Goal: Task Accomplishment & Management: Manage account settings

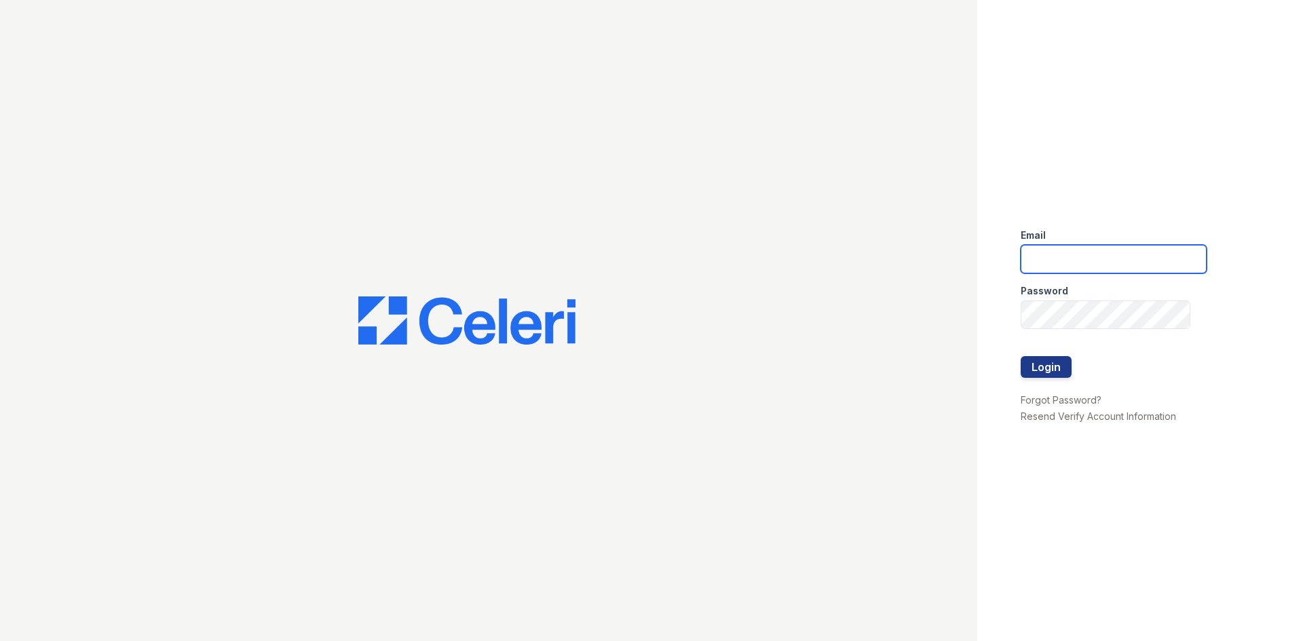
click at [1096, 272] on input "email" at bounding box center [1113, 259] width 186 height 28
type input "[EMAIL_ADDRESS][DOMAIN_NAME]"
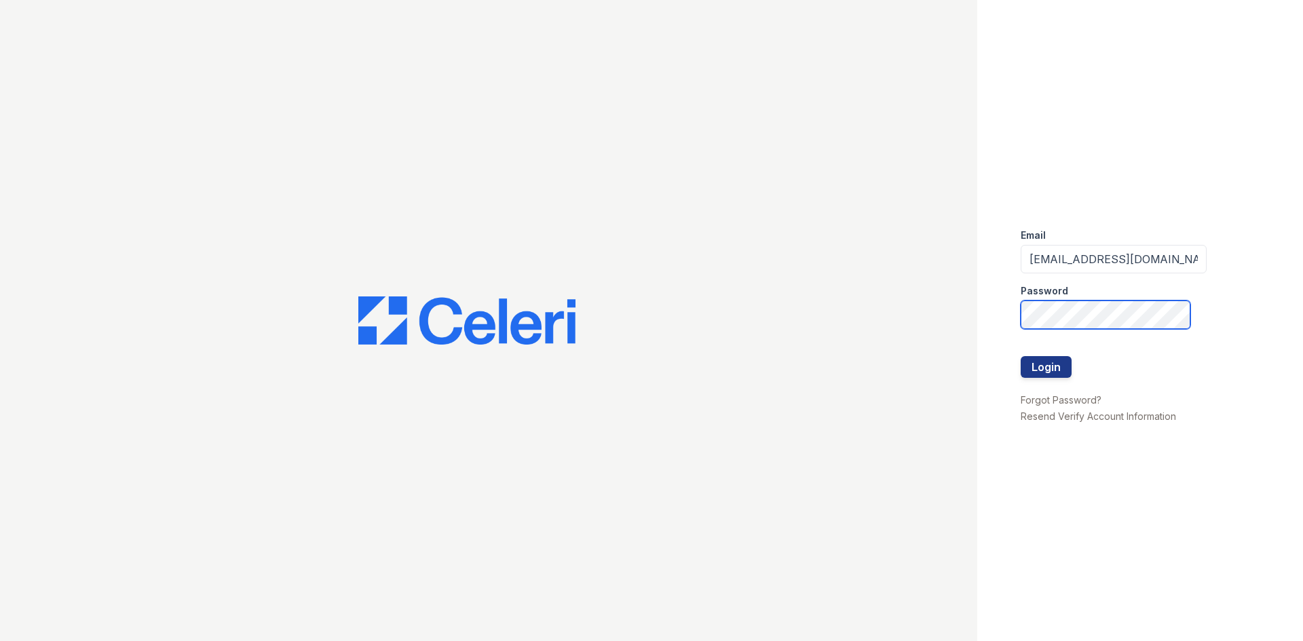
click at [920, 317] on div "Email [EMAIL_ADDRESS][DOMAIN_NAME] Password Login Forgot Password? Resend Verif…" at bounding box center [651, 320] width 1303 height 641
click at [1020, 356] on button "Login" at bounding box center [1045, 367] width 51 height 22
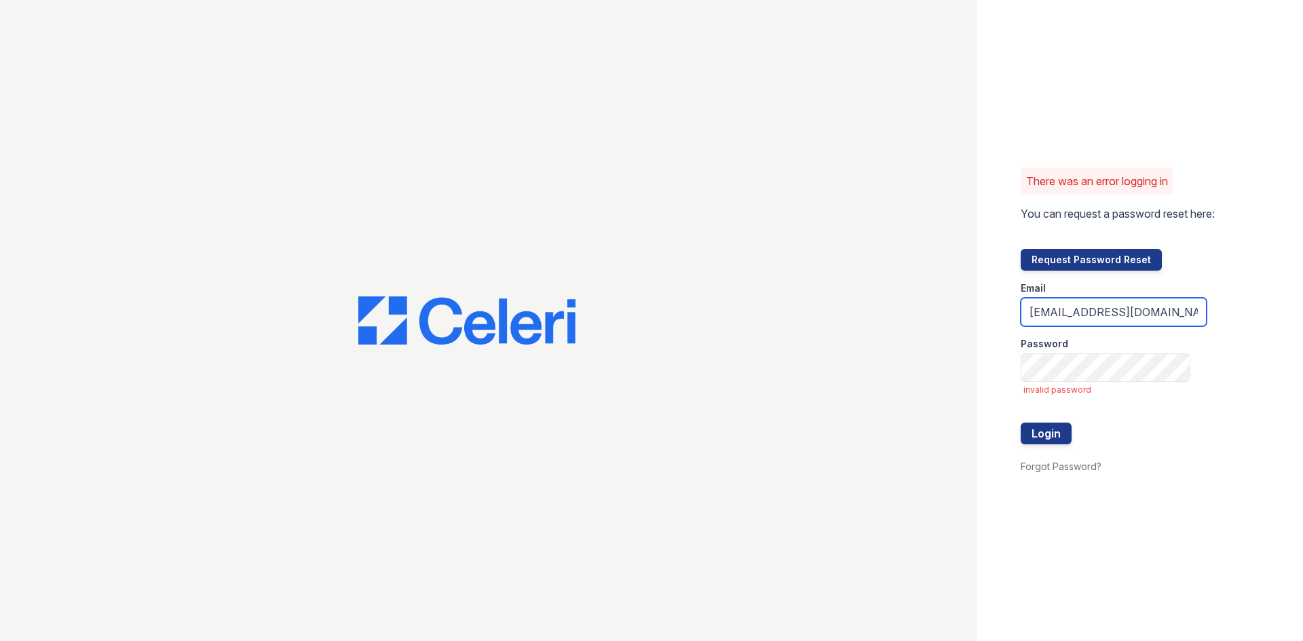
click at [1174, 313] on input "[EMAIL_ADDRESS][DOMAIN_NAME]" at bounding box center [1113, 312] width 186 height 28
type input "[EMAIL_ADDRESS][DOMAIN_NAME]"
drag, startPoint x: 1155, startPoint y: 313, endPoint x: 939, endPoint y: 324, distance: 216.7
click at [939, 324] on div "There was an error logging in You can request a password reset here: Request Pa…" at bounding box center [651, 320] width 1303 height 641
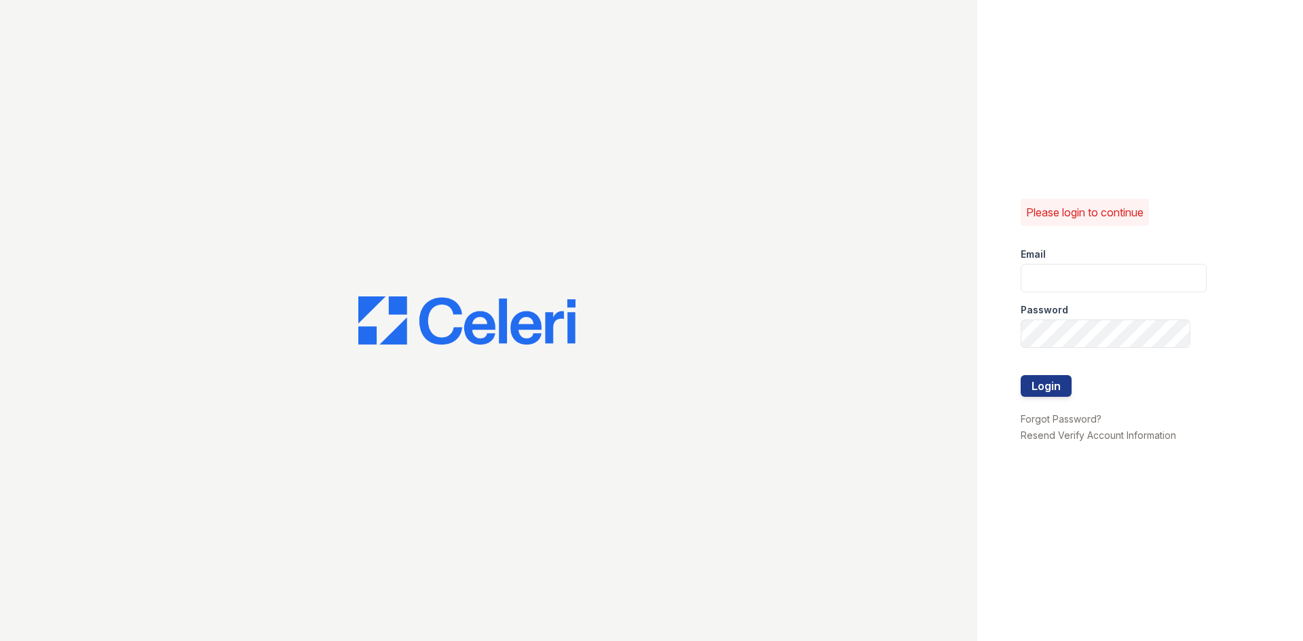
click at [1063, 258] on div "Email" at bounding box center [1113, 250] width 186 height 27
click at [1068, 281] on input "email" at bounding box center [1113, 278] width 186 height 28
type input "[EMAIL_ADDRESS][DOMAIN_NAME]"
click at [1062, 392] on button "Login" at bounding box center [1045, 386] width 51 height 22
